Goal: Task Accomplishment & Management: Manage account settings

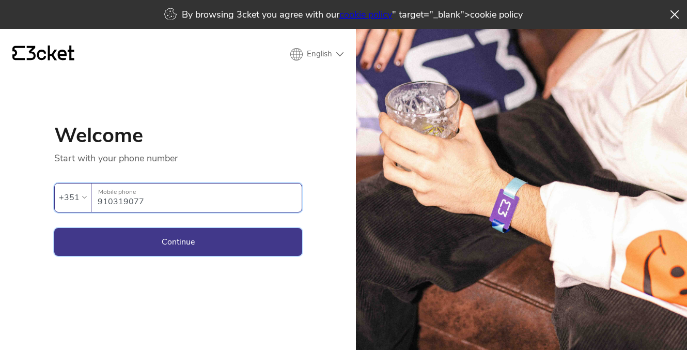
type input "910319077"
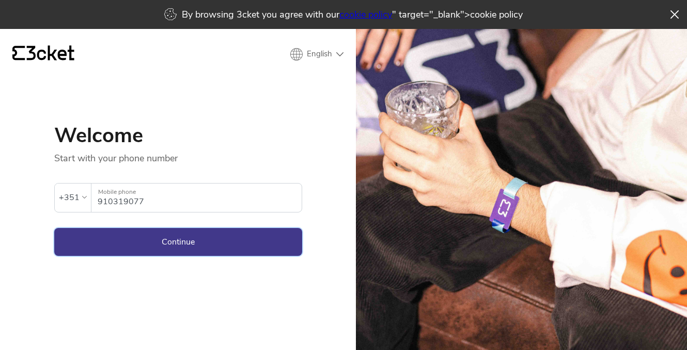
click at [213, 246] on button "Continue" at bounding box center [178, 242] width 248 height 28
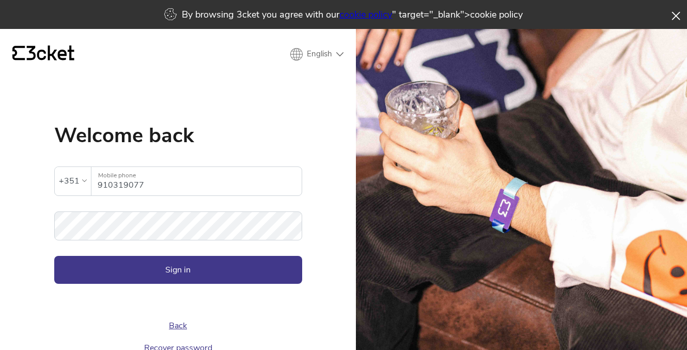
click at [675, 16] on icon at bounding box center [676, 16] width 9 height 8
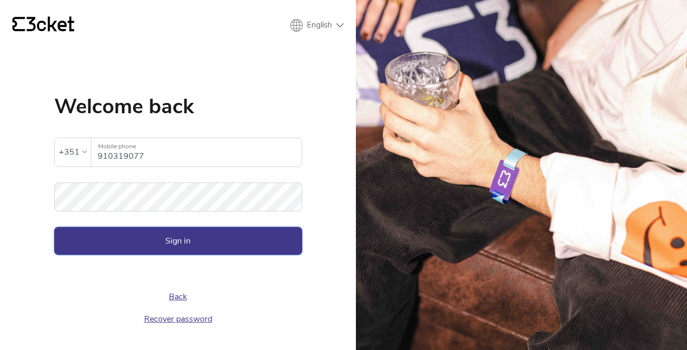
click at [164, 246] on button "Sign in" at bounding box center [178, 241] width 248 height 28
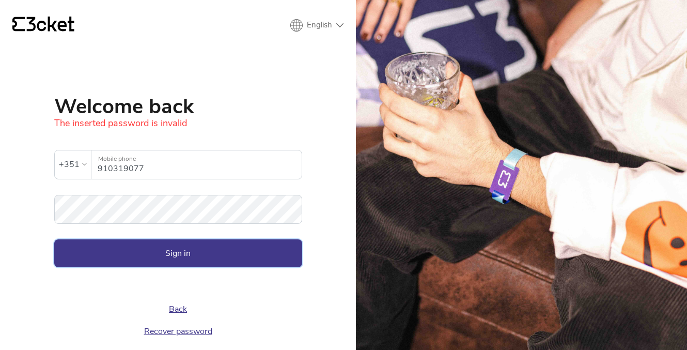
click at [163, 251] on button "Sign in" at bounding box center [178, 253] width 248 height 28
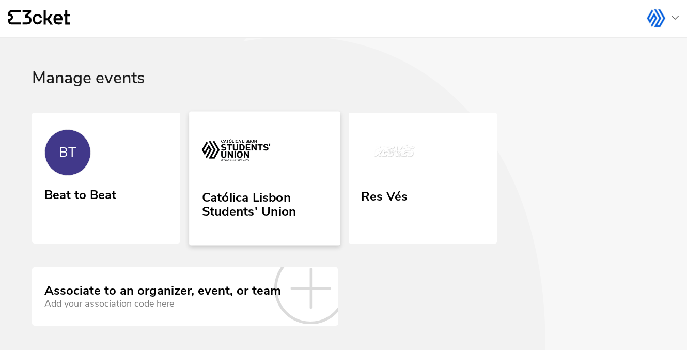
click at [277, 193] on div "Católica Lisbon Students' Union" at bounding box center [265, 202] width 126 height 33
